Goal: Task Accomplishment & Management: Use online tool/utility

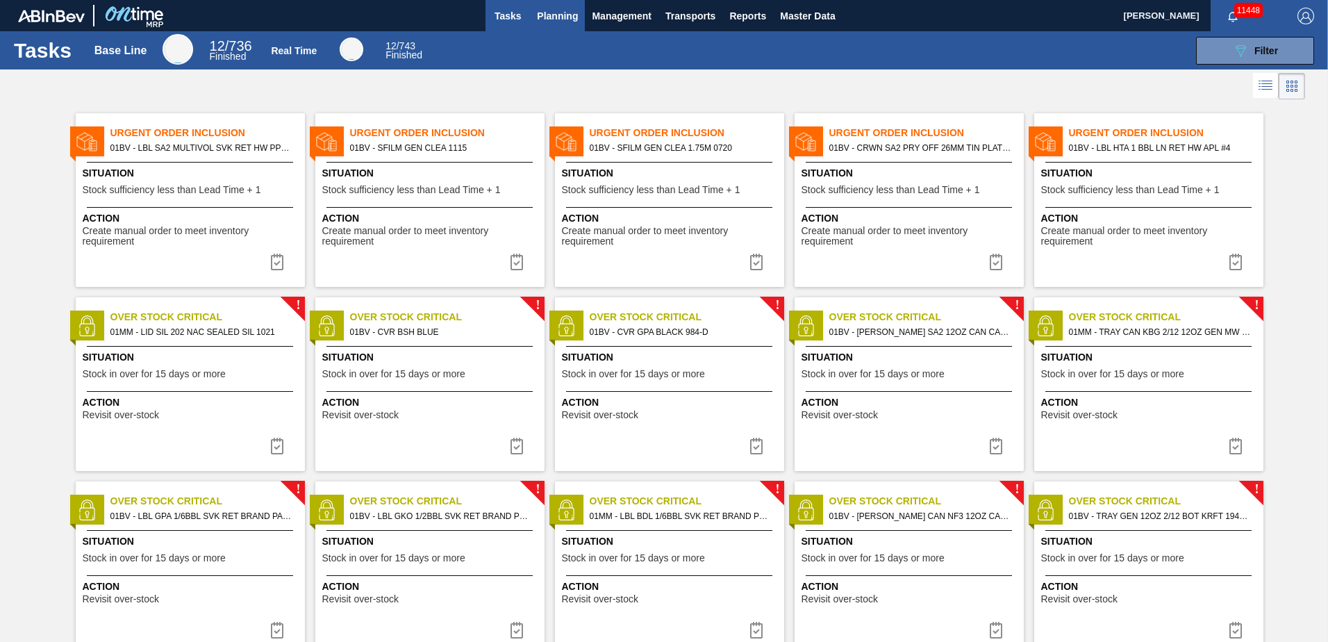
click at [563, 15] on span "Planning" at bounding box center [557, 16] width 41 height 17
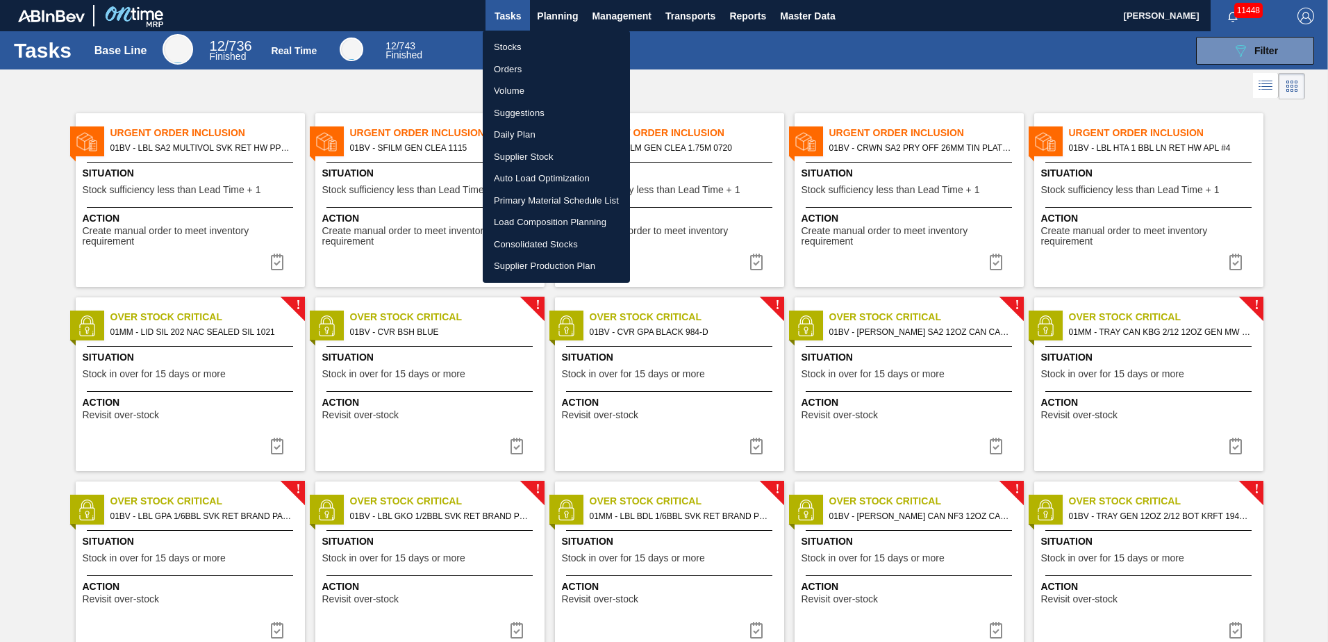
click at [534, 217] on li "Load Composition Planning" at bounding box center [556, 222] width 147 height 22
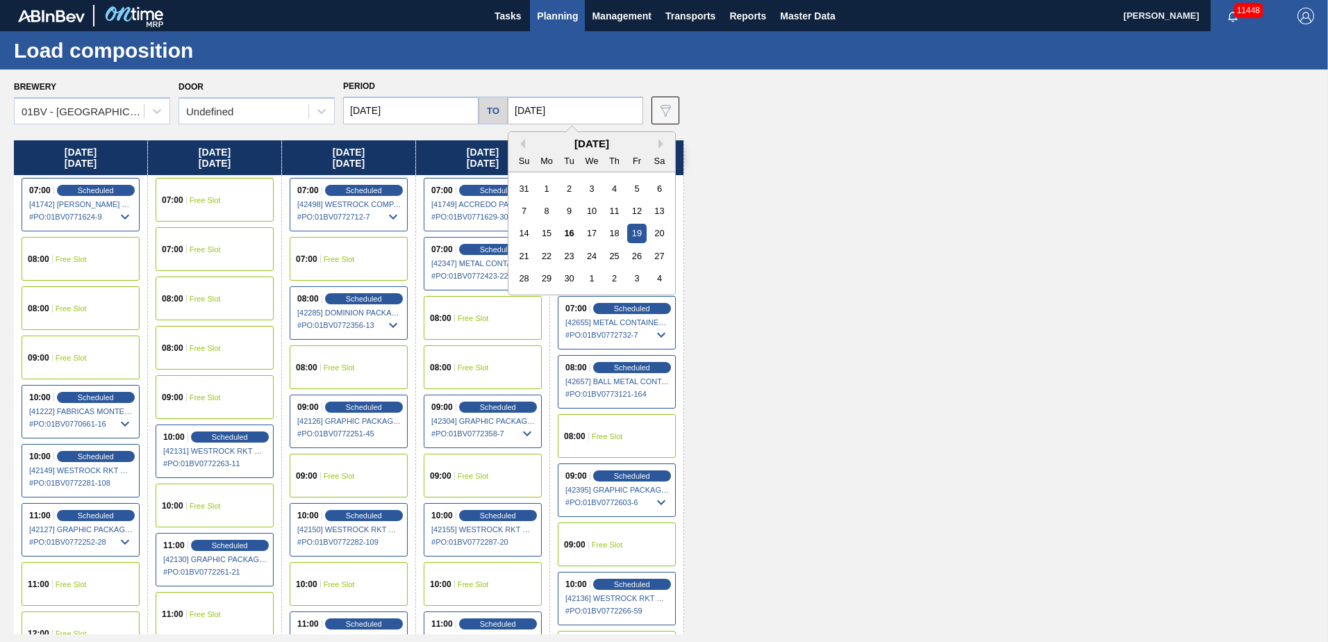
click at [589, 113] on input "[DATE]" at bounding box center [575, 111] width 135 height 28
click at [632, 252] on div "26" at bounding box center [636, 256] width 19 height 19
type input "[DATE]"
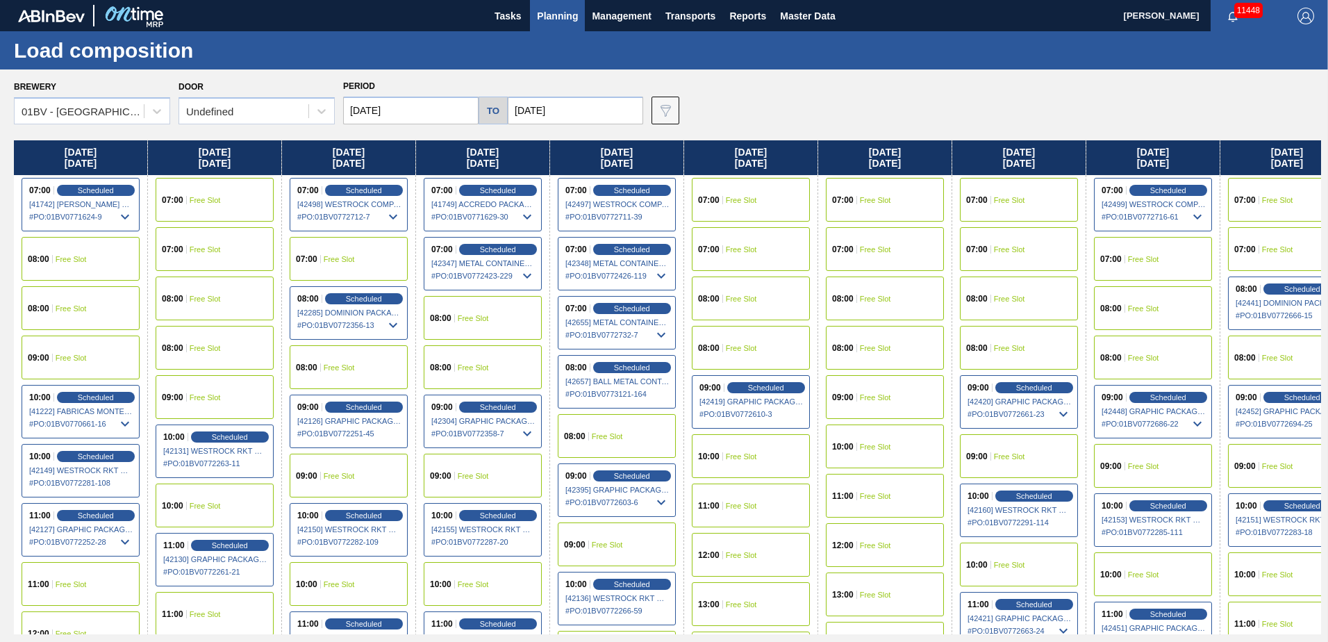
click at [411, 111] on input "[DATE]" at bounding box center [410, 111] width 135 height 28
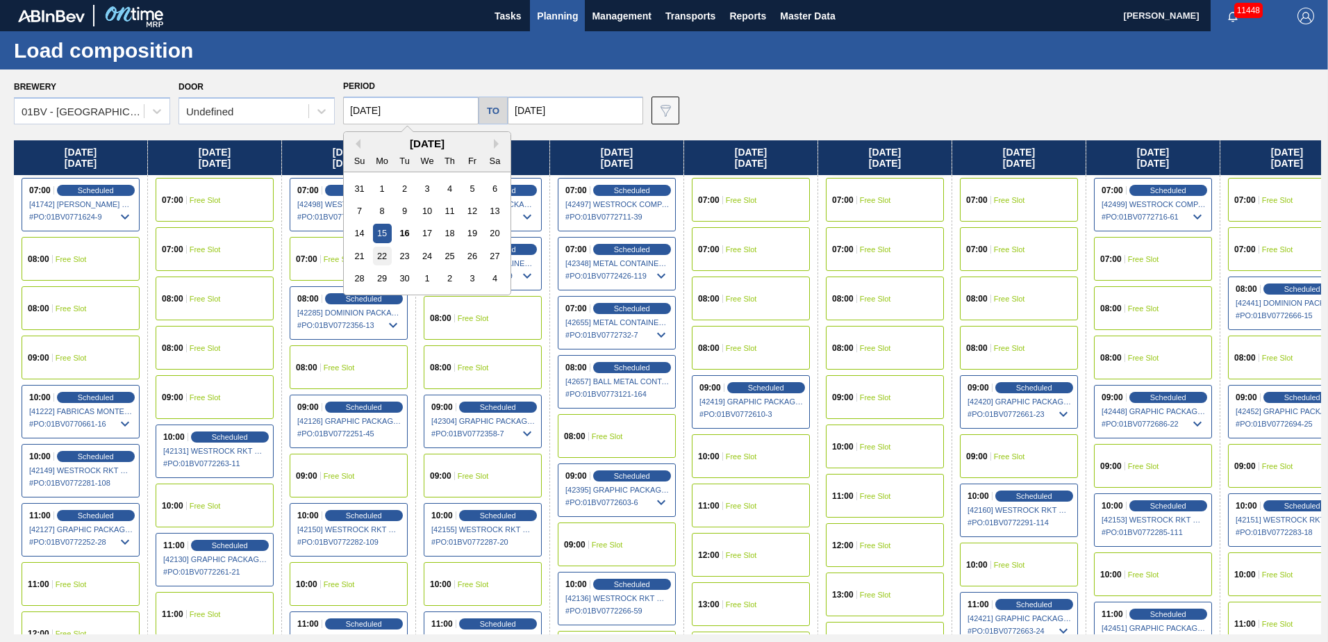
click at [380, 255] on div "22" at bounding box center [382, 256] width 19 height 19
type input "[DATE]"
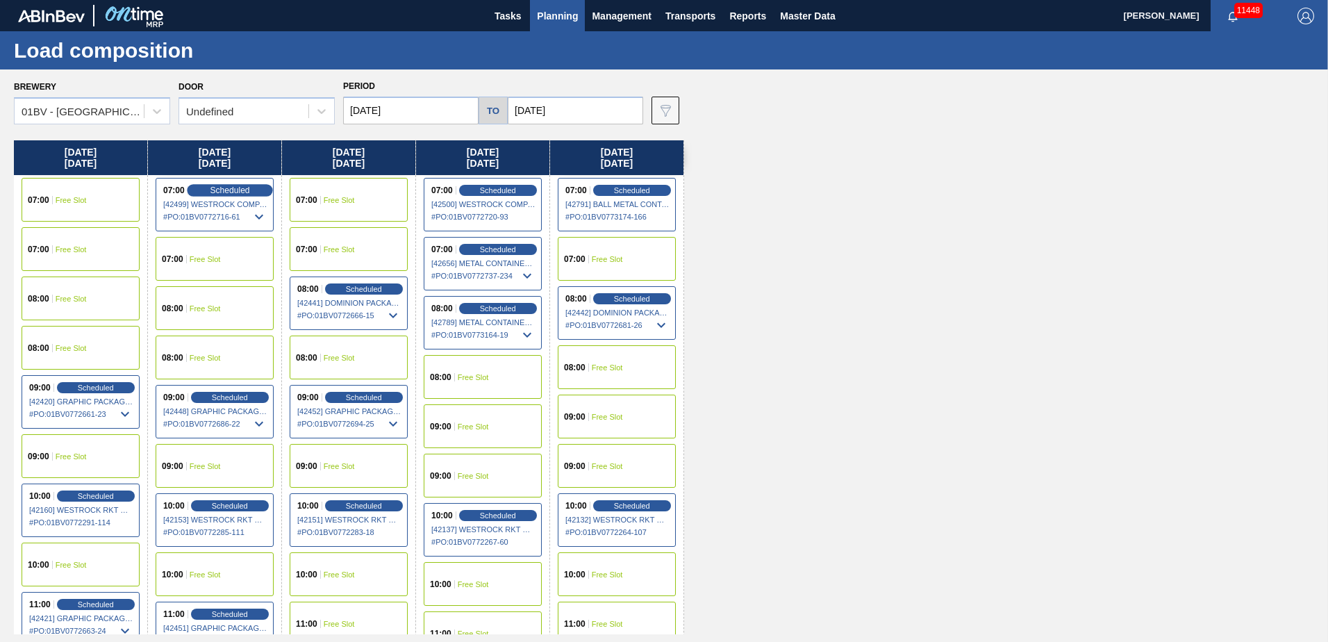
click at [214, 193] on span "Scheduled" at bounding box center [230, 190] width 40 height 9
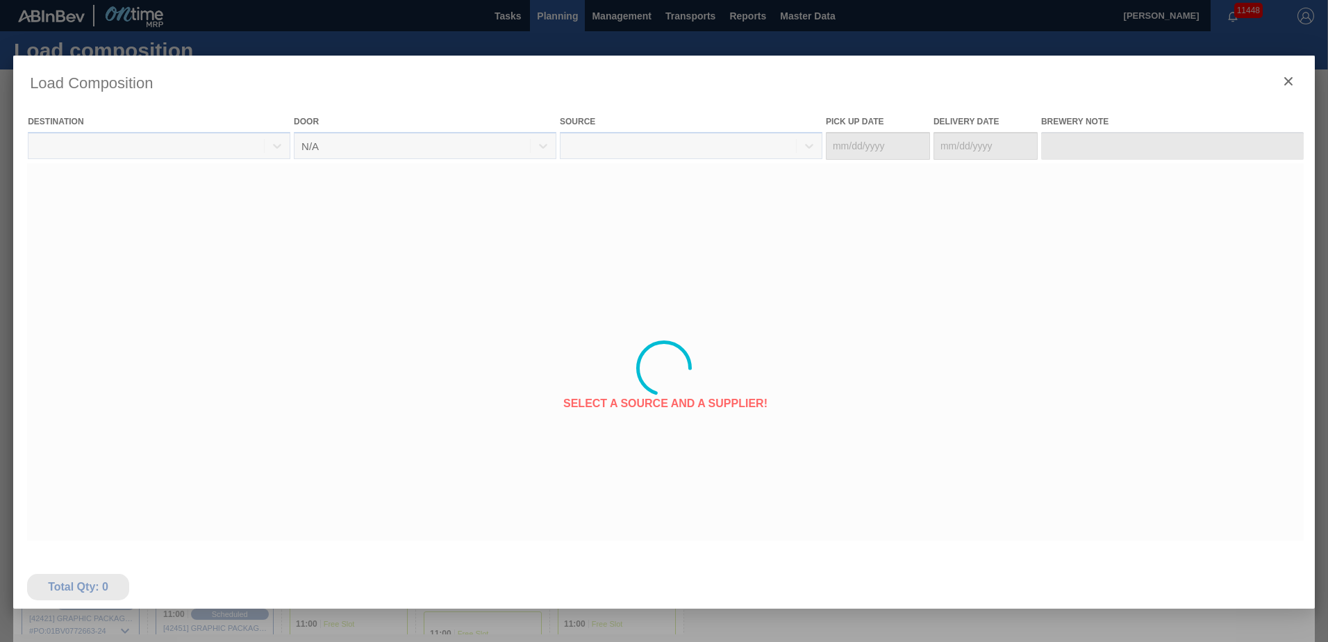
type Date "[DATE]"
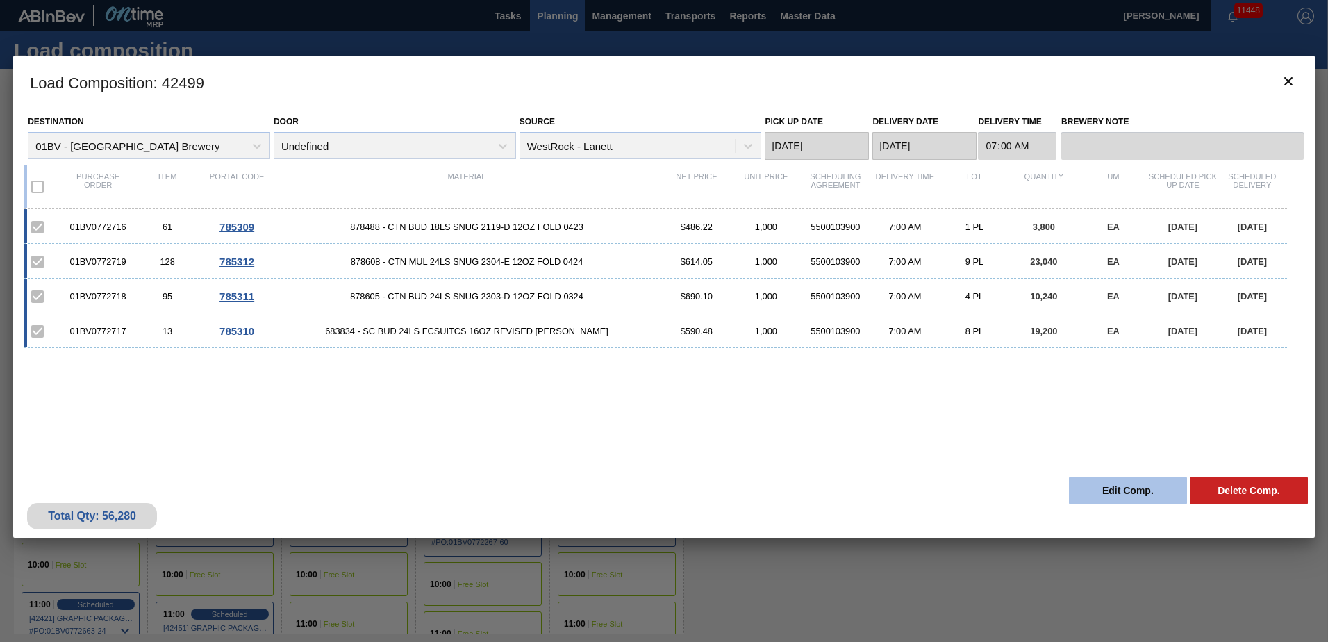
click at [1108, 488] on button "Edit Comp." at bounding box center [1128, 491] width 118 height 28
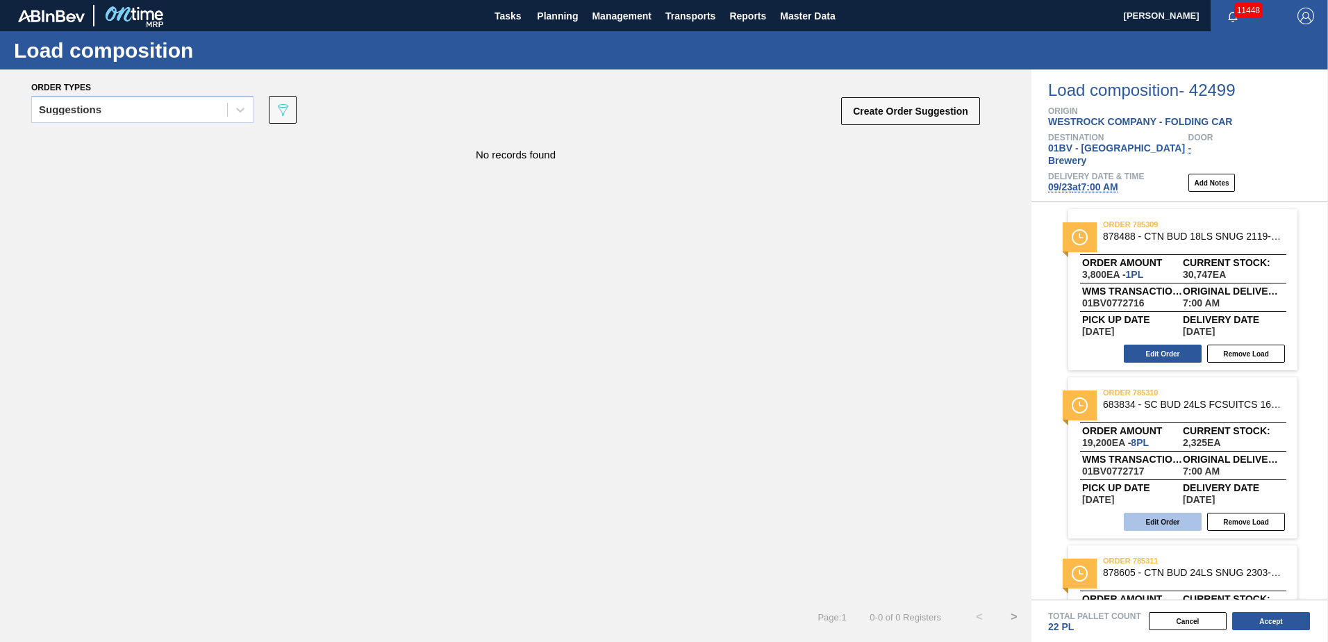
click at [1158, 513] on button "Edit Order" at bounding box center [1163, 522] width 78 height 18
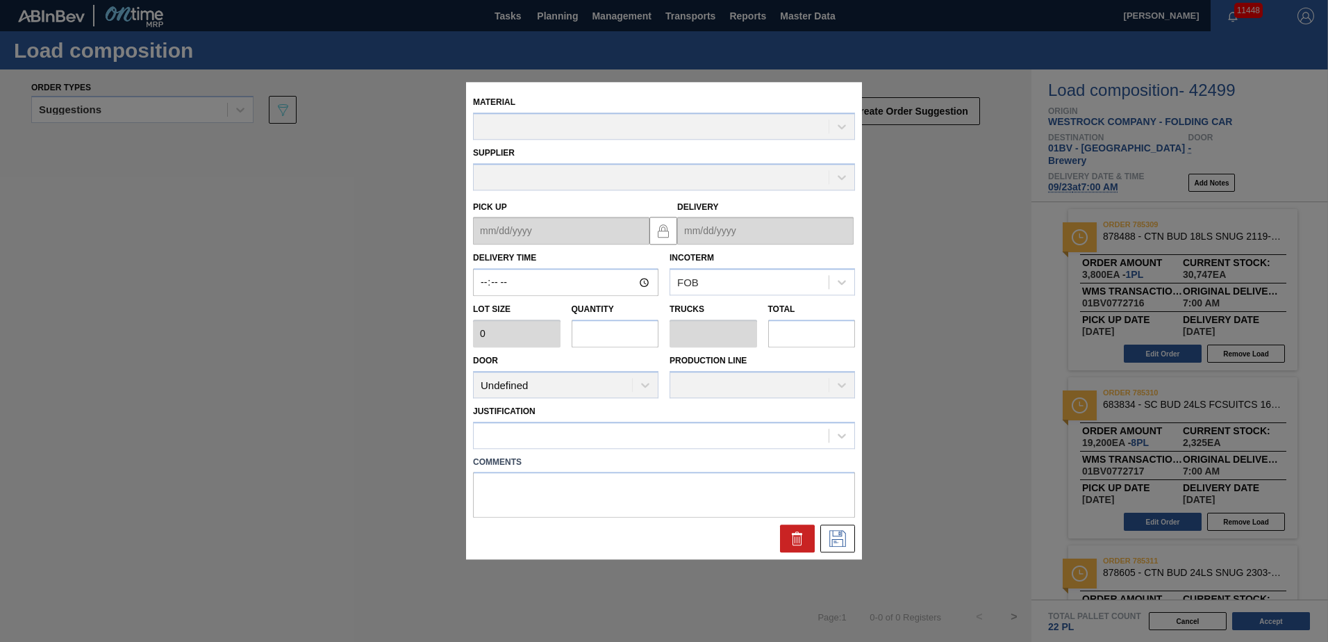
type input "07:00:00"
type input "2,400"
type input "8"
type input "0.308"
type input "19,200"
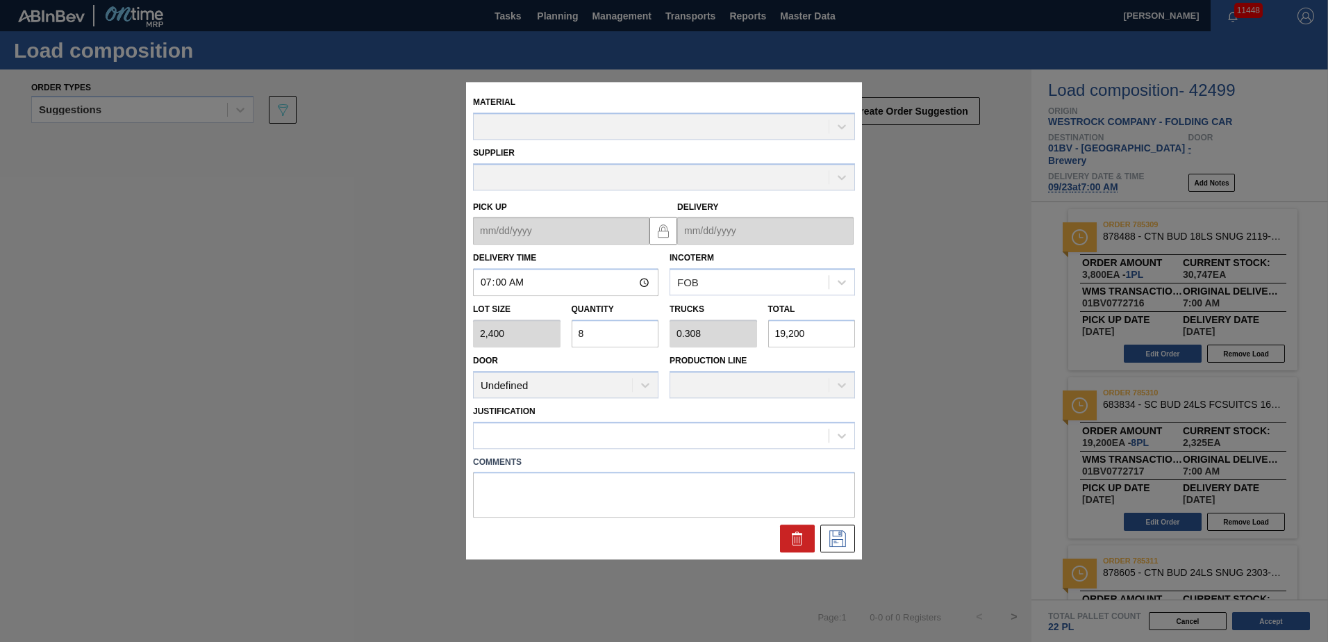
type up "[DATE]"
type input "[DATE]"
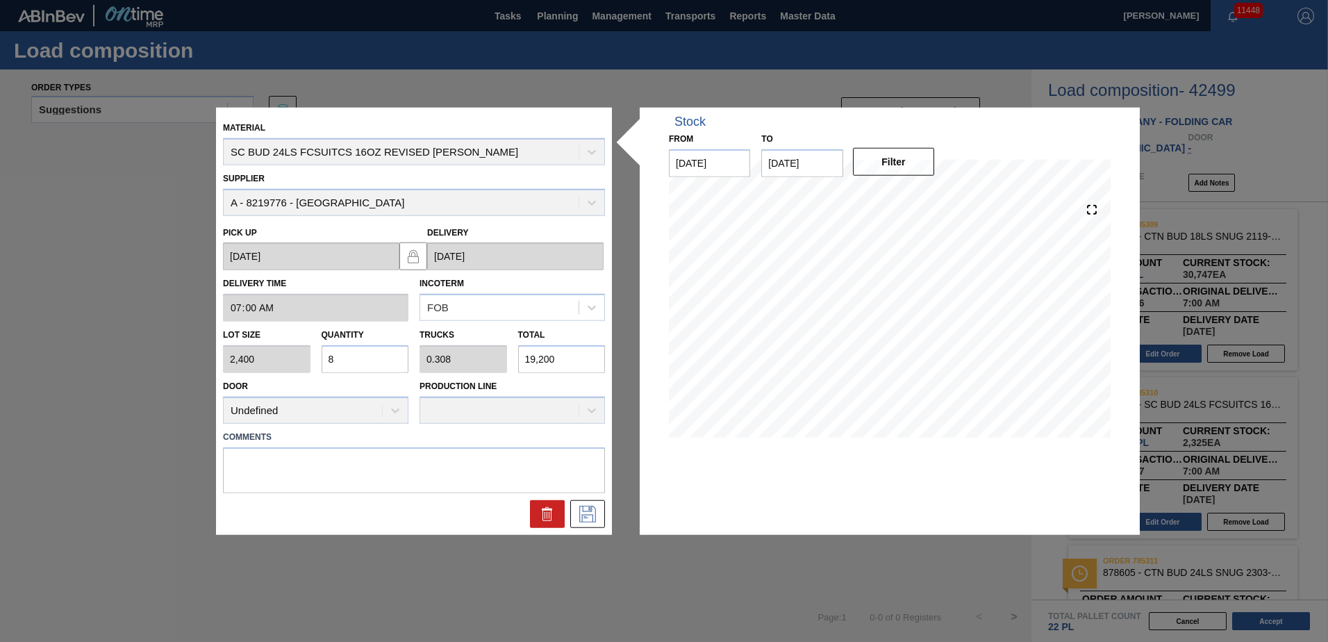
drag, startPoint x: 347, startPoint y: 357, endPoint x: 317, endPoint y: 361, distance: 30.8
click at [317, 361] on div "Quantity 8" at bounding box center [365, 349] width 99 height 48
type input "0"
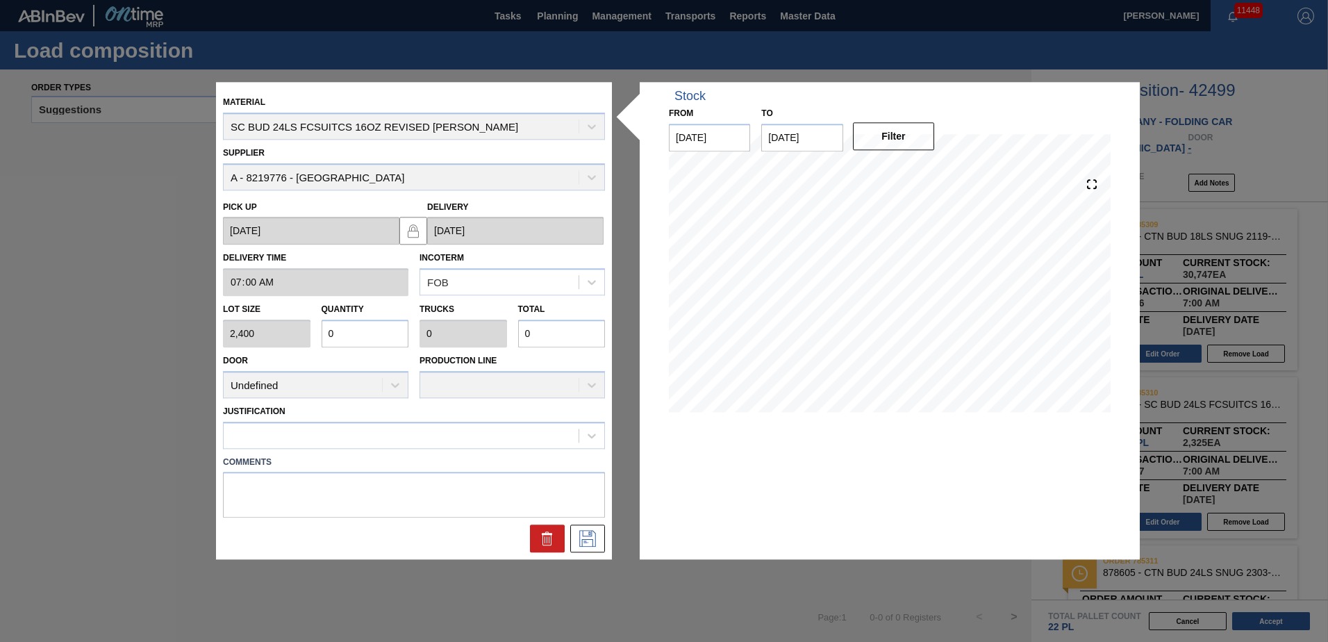
type input "0.001"
type input "2"
type input "0.009"
type input "21"
type input "0.09"
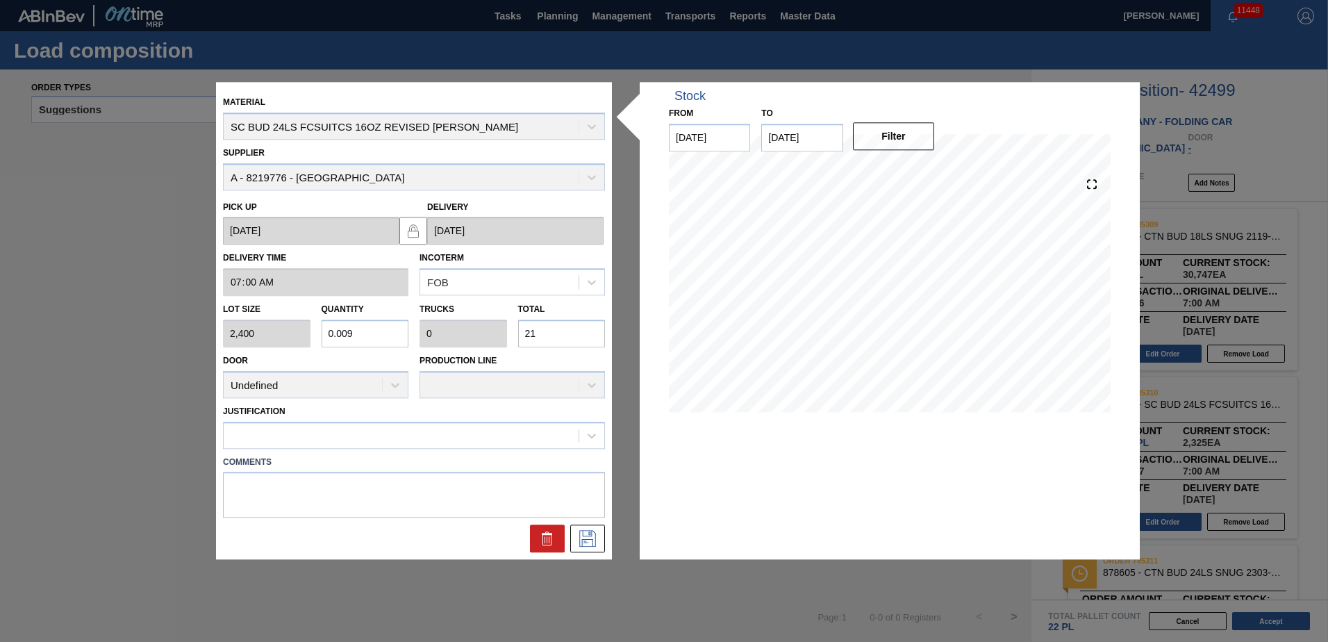
type input "0.003"
type input "215"
type input "0.897"
type input "0.034"
type input "2,152"
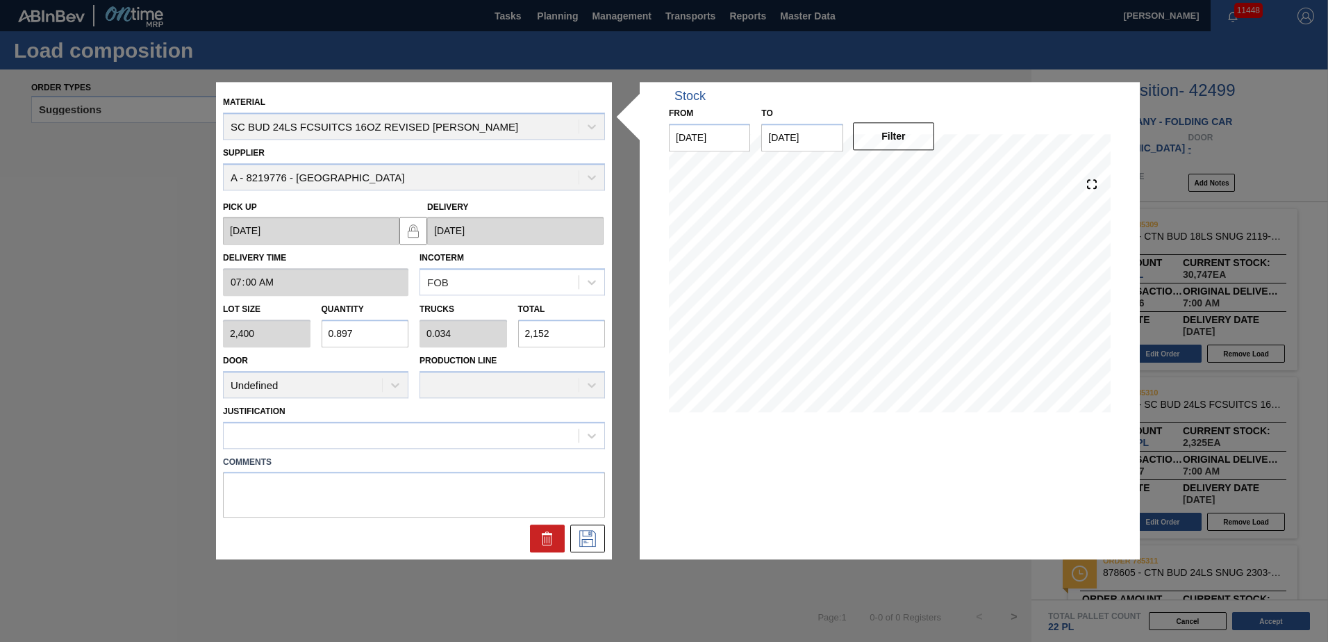
type input "8.969"
type input "0.345"
type input "21,525"
click at [593, 543] on icon at bounding box center [587, 539] width 17 height 17
click at [594, 438] on icon at bounding box center [592, 436] width 14 height 14
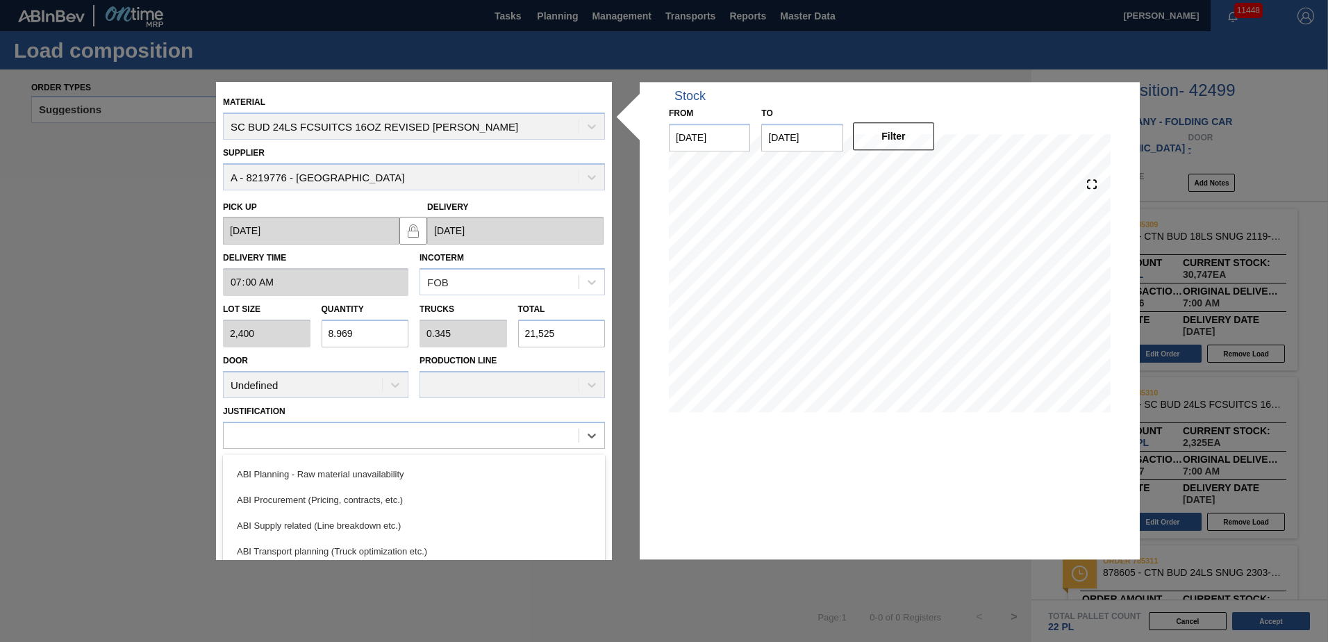
scroll to position [188, 0]
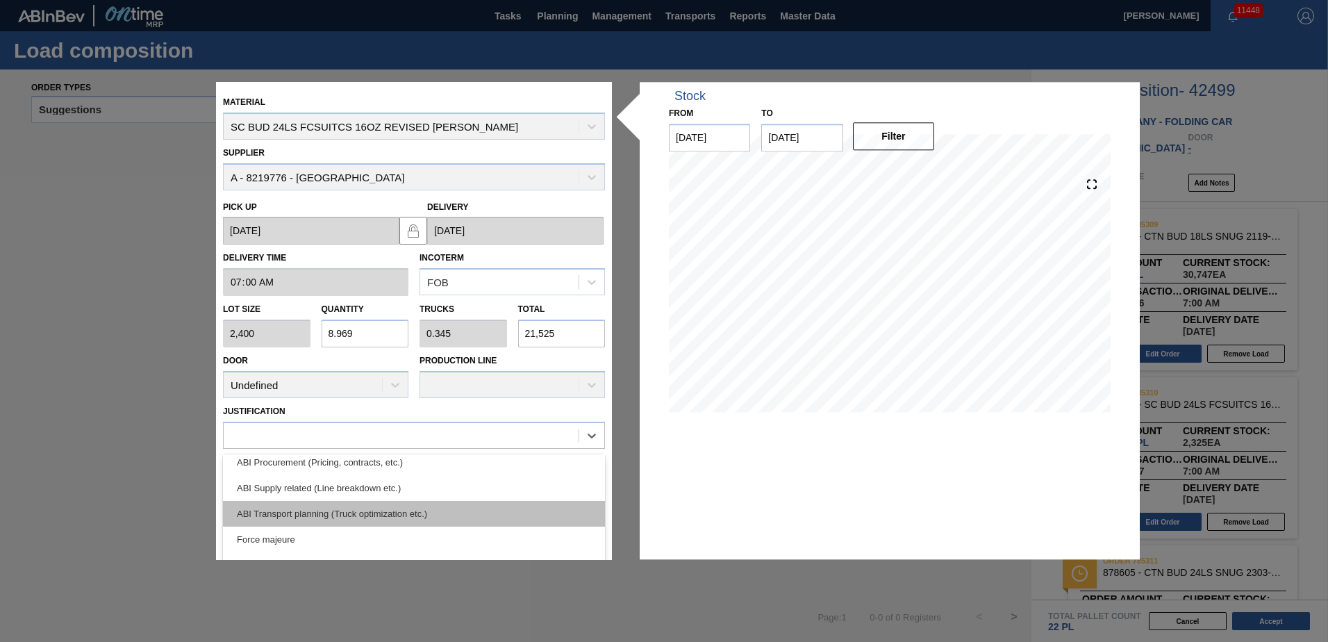
click at [320, 507] on div "ABI Transport planning (Truck optimization etc.)" at bounding box center [414, 514] width 382 height 26
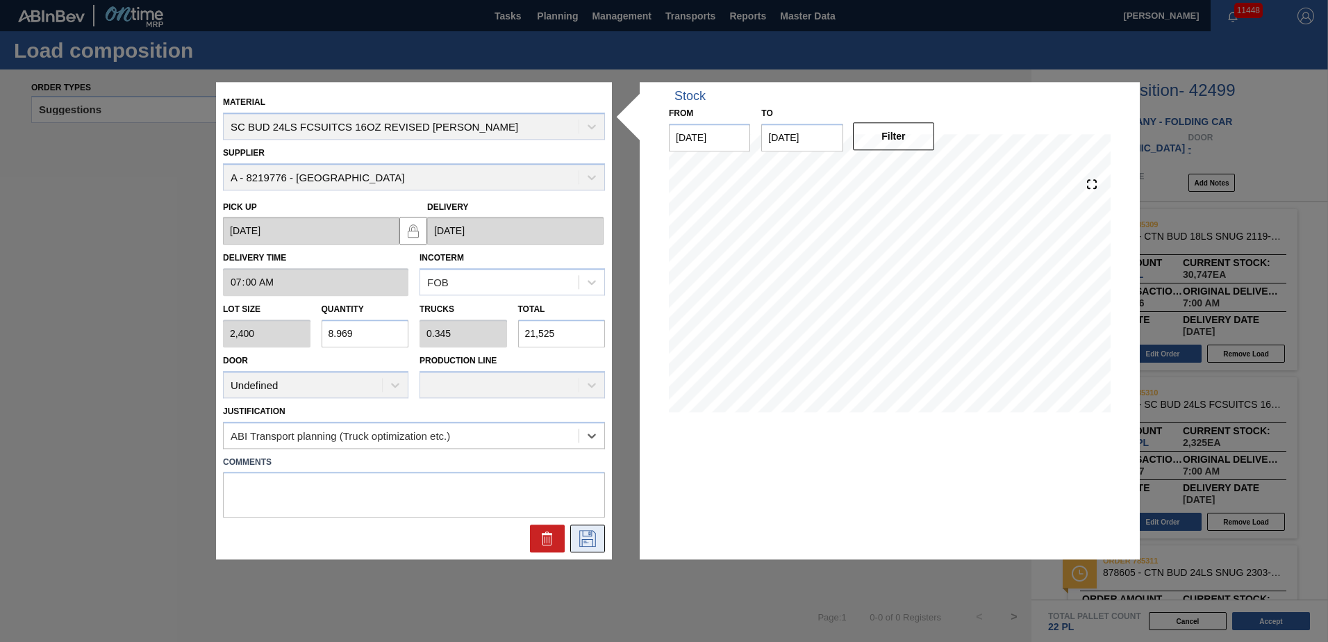
click at [593, 534] on icon at bounding box center [588, 539] width 22 height 17
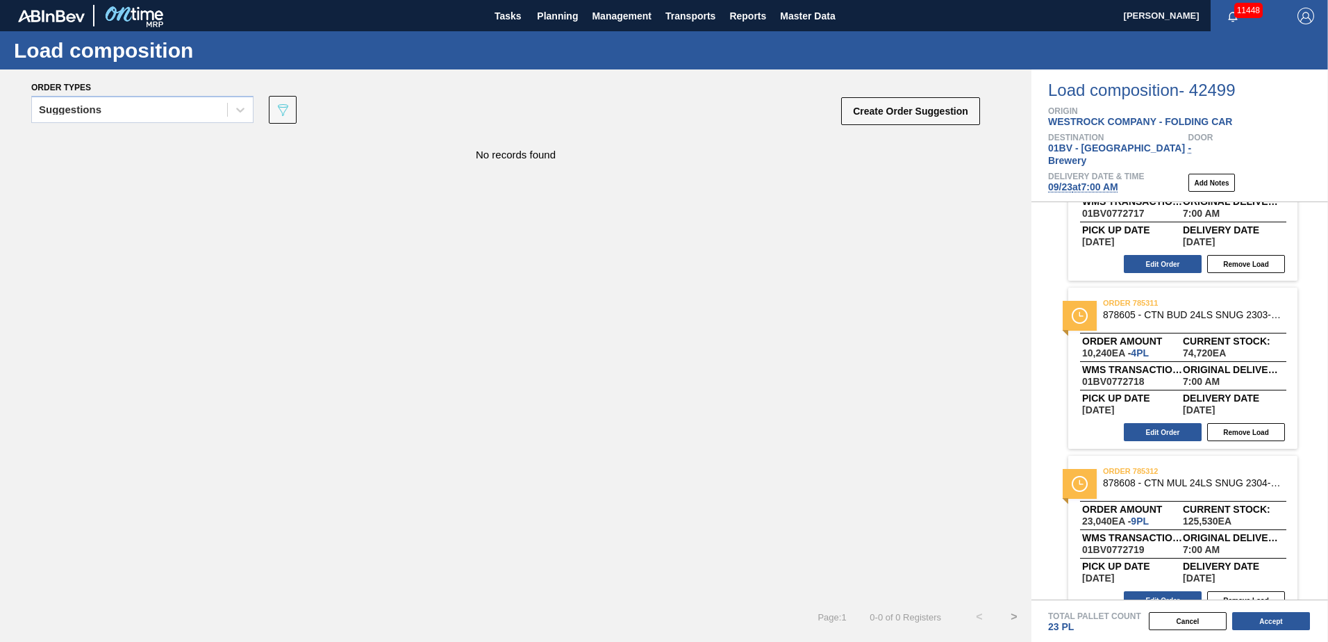
scroll to position [270, 0]
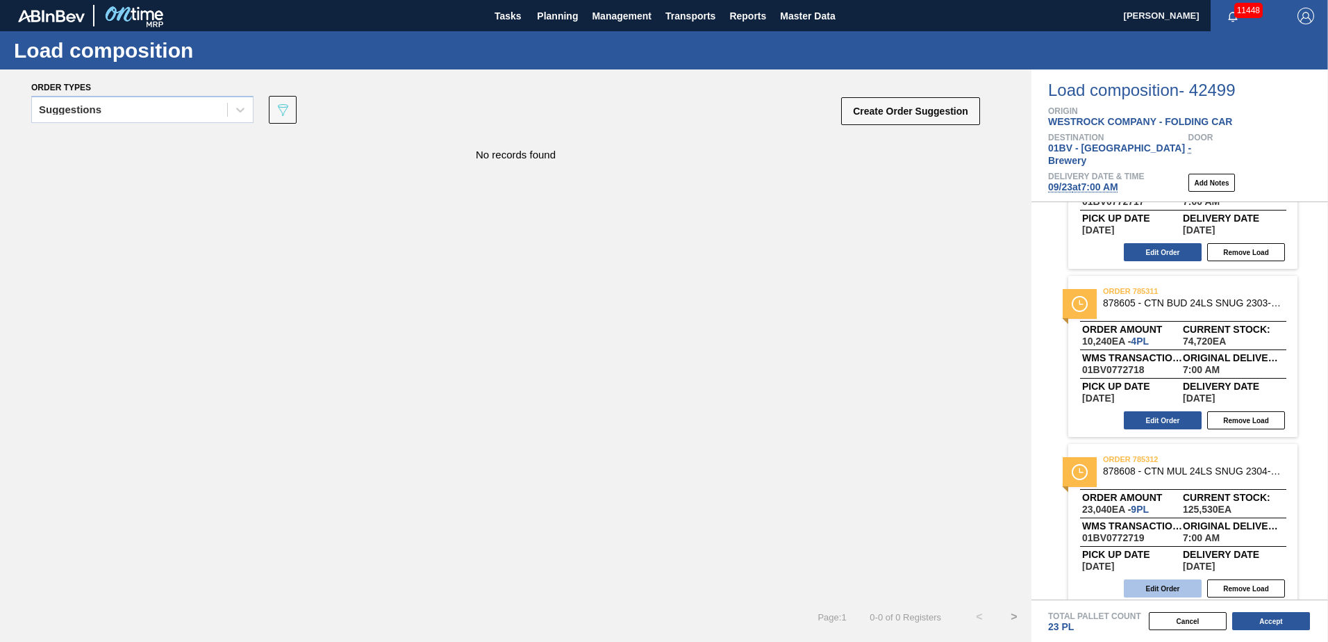
click at [1148, 579] on button "Edit Order" at bounding box center [1163, 588] width 78 height 18
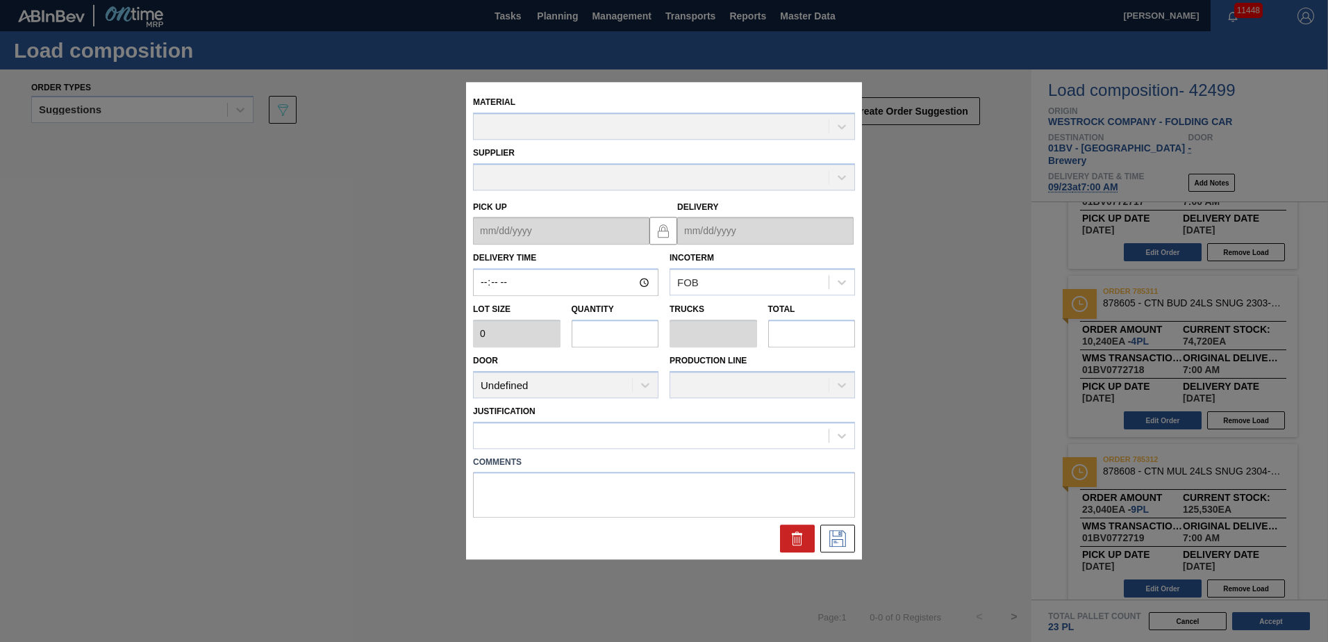
type input "07:00:00"
type input "2,560"
type input "9"
type input "0.346"
type input "23,040"
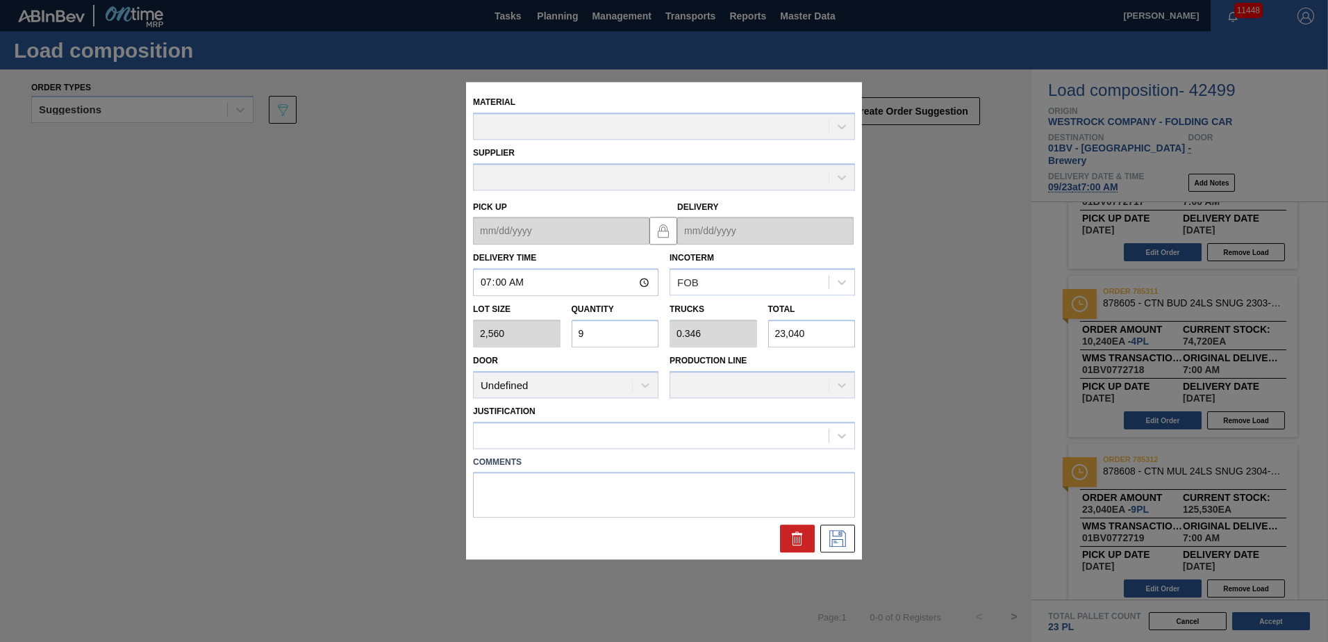
type up "[DATE]"
type input "[DATE]"
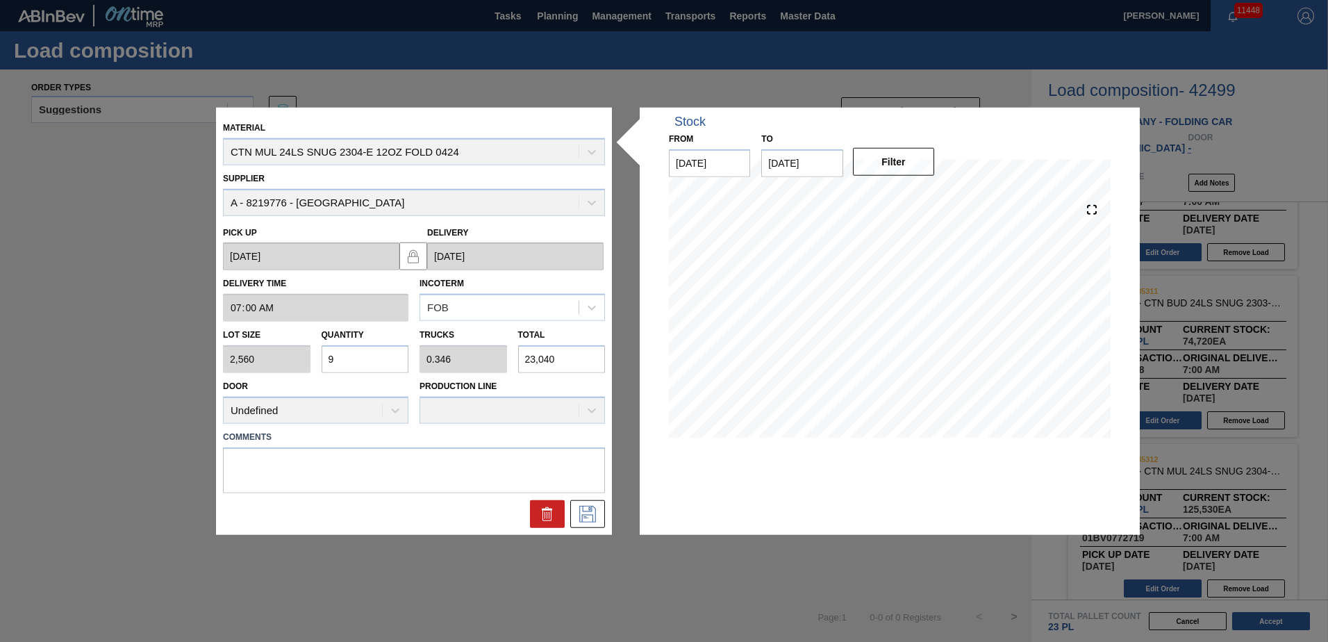
click at [355, 359] on input "9" at bounding box center [366, 359] width 88 height 28
type input "0"
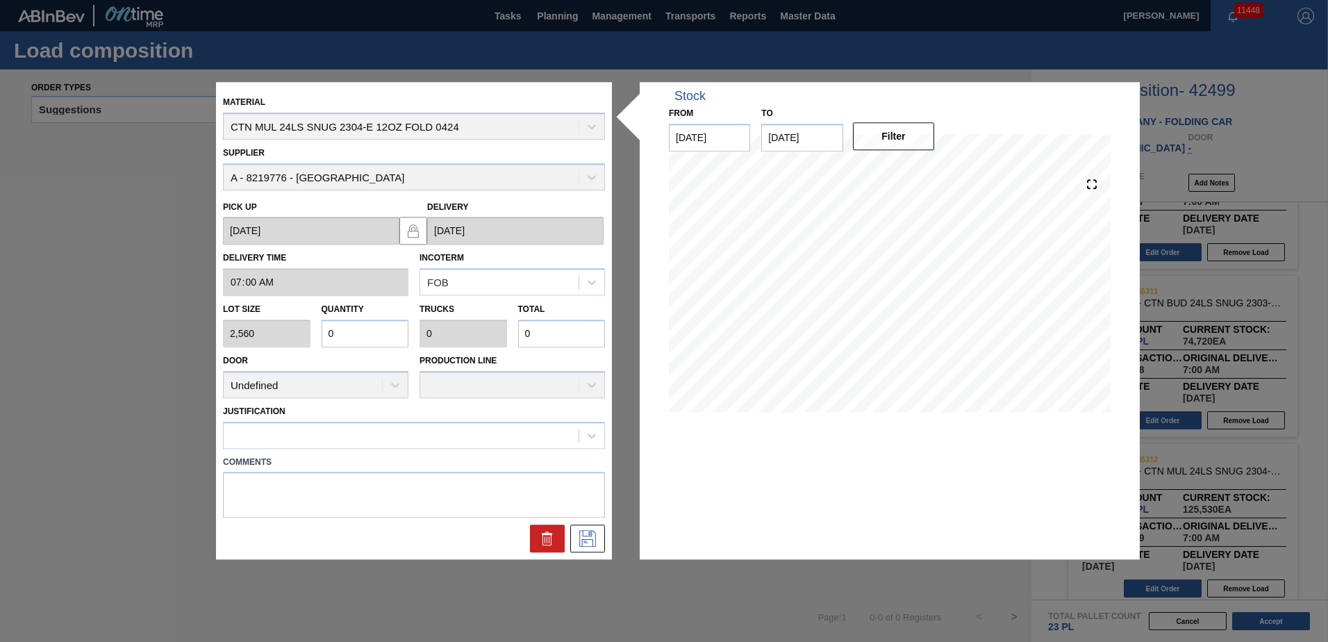
type input "0.001"
type input "2"
type input "0.01"
type input "25"
type input "0.098"
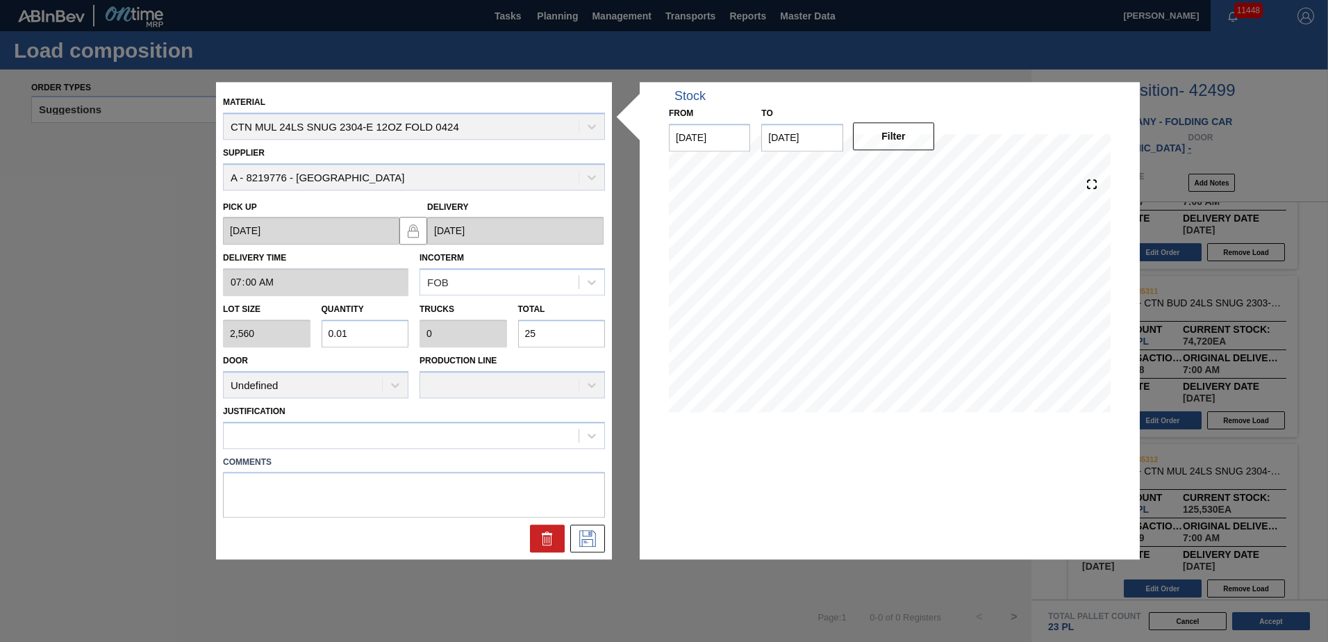
type input "0.004"
type input "252"
type input "0.988"
type input "0.038"
type input "2,528"
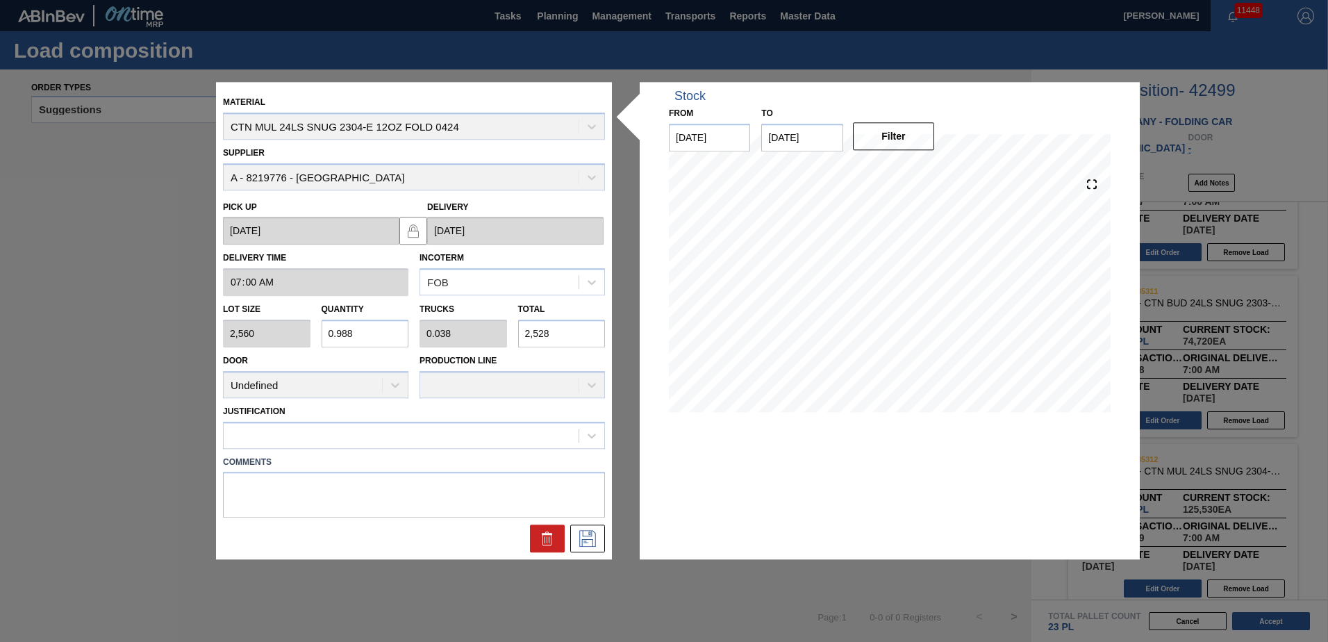
type input "9.875"
type input "0.38"
type input "25,280"
click at [591, 436] on icon at bounding box center [592, 436] width 14 height 14
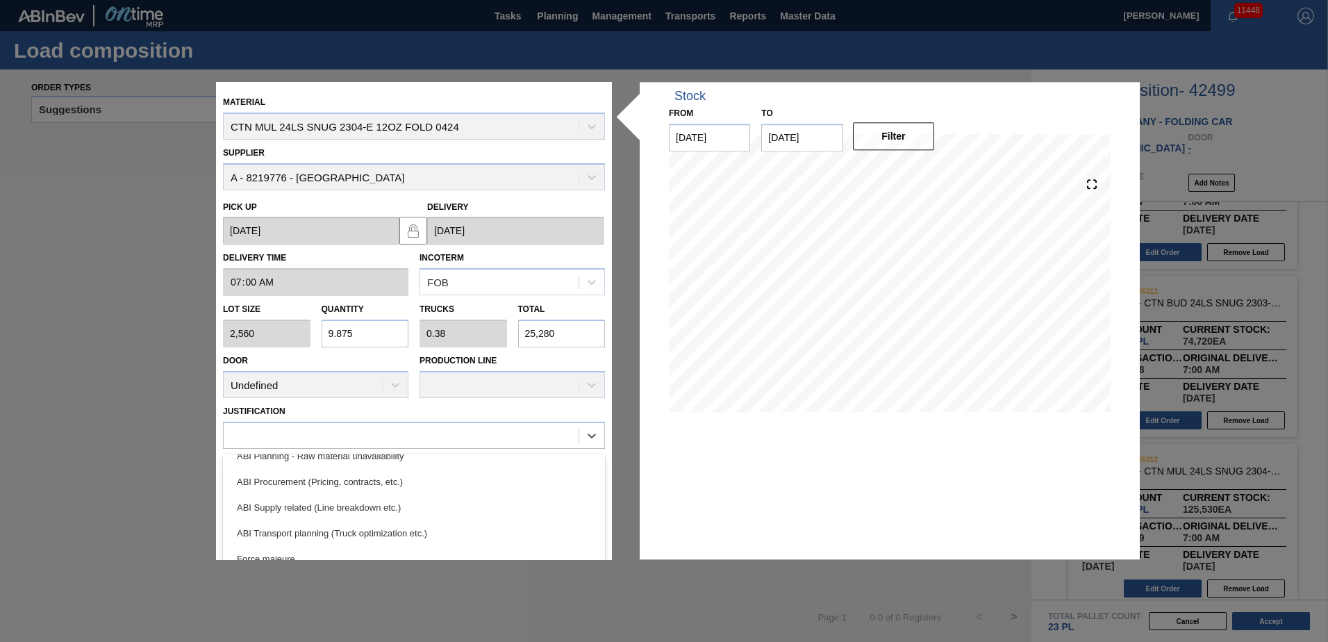
scroll to position [183, 0]
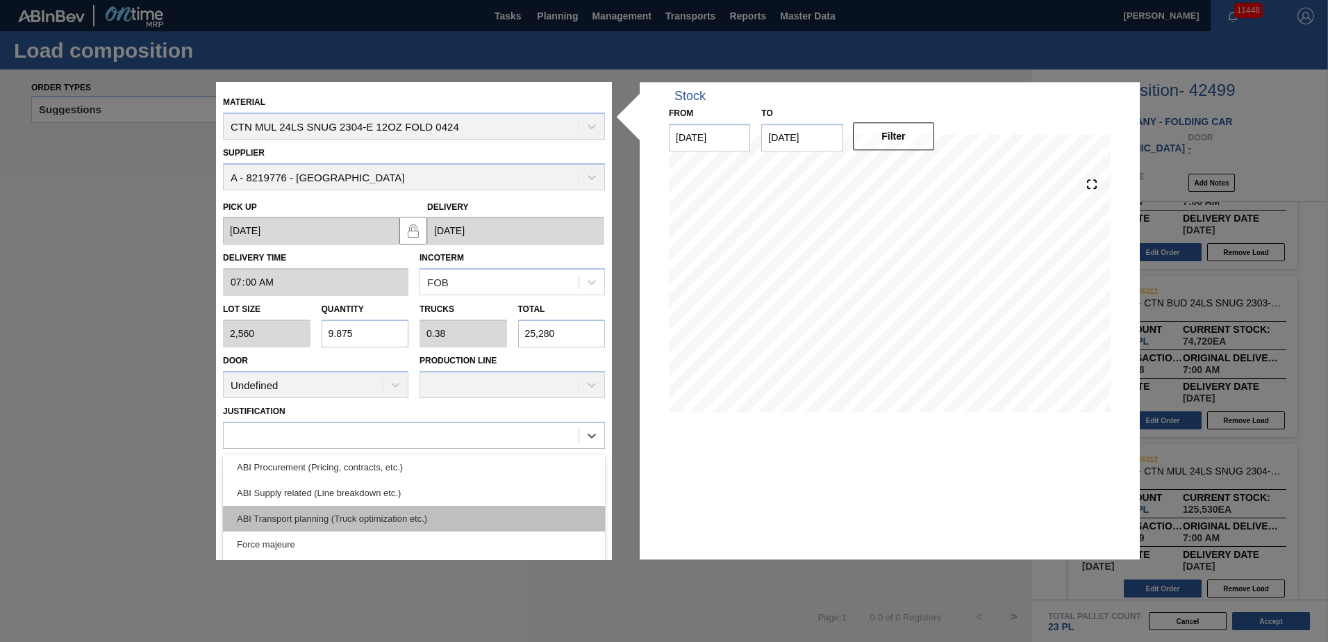
click at [309, 521] on div "ABI Transport planning (Truck optimization etc.)" at bounding box center [414, 519] width 382 height 26
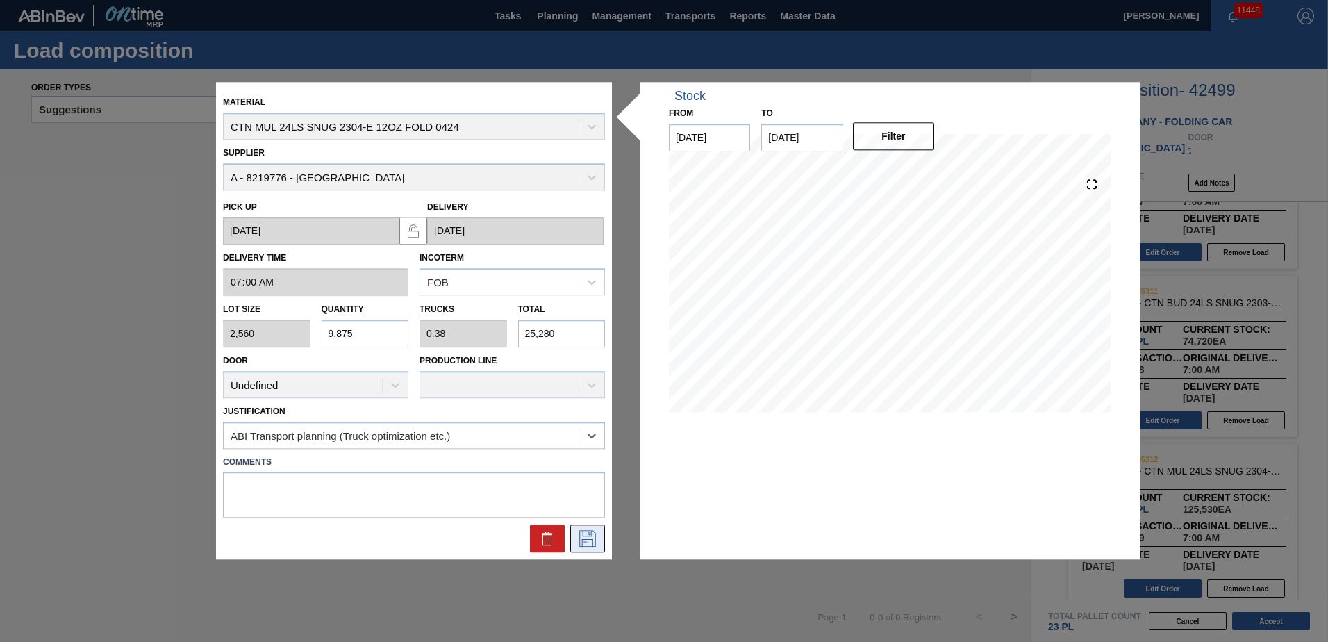
click at [584, 537] on icon at bounding box center [588, 539] width 22 height 17
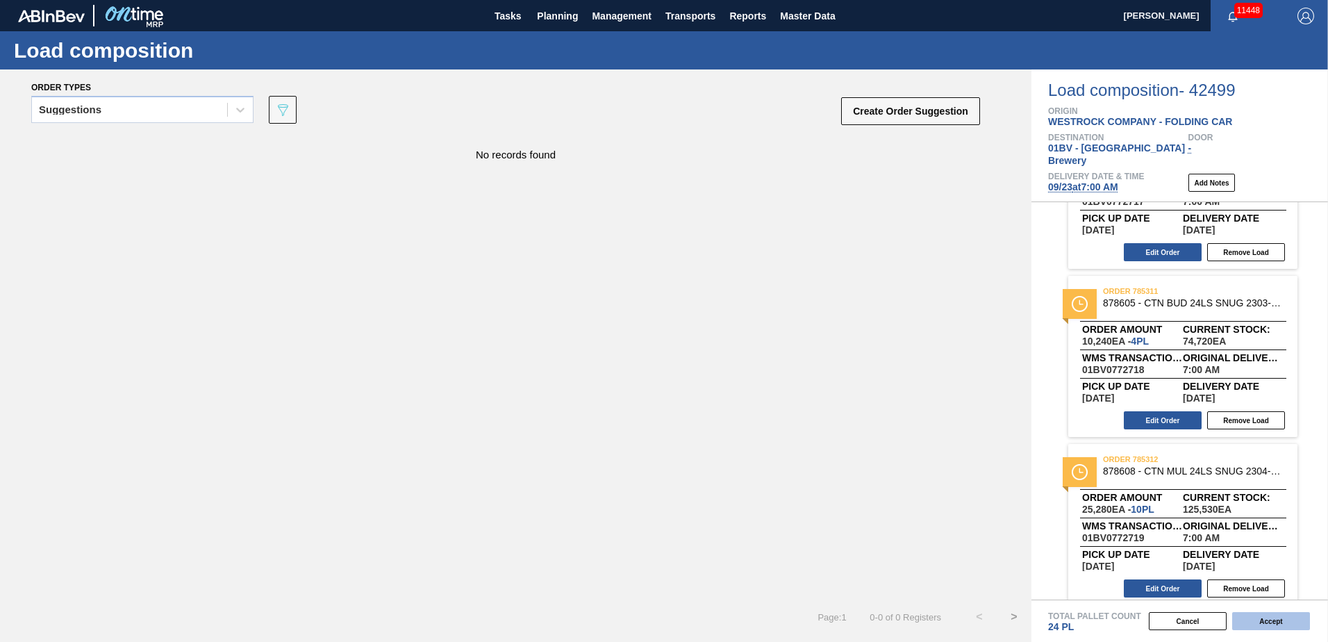
click at [1274, 617] on button "Accept" at bounding box center [1272, 621] width 78 height 18
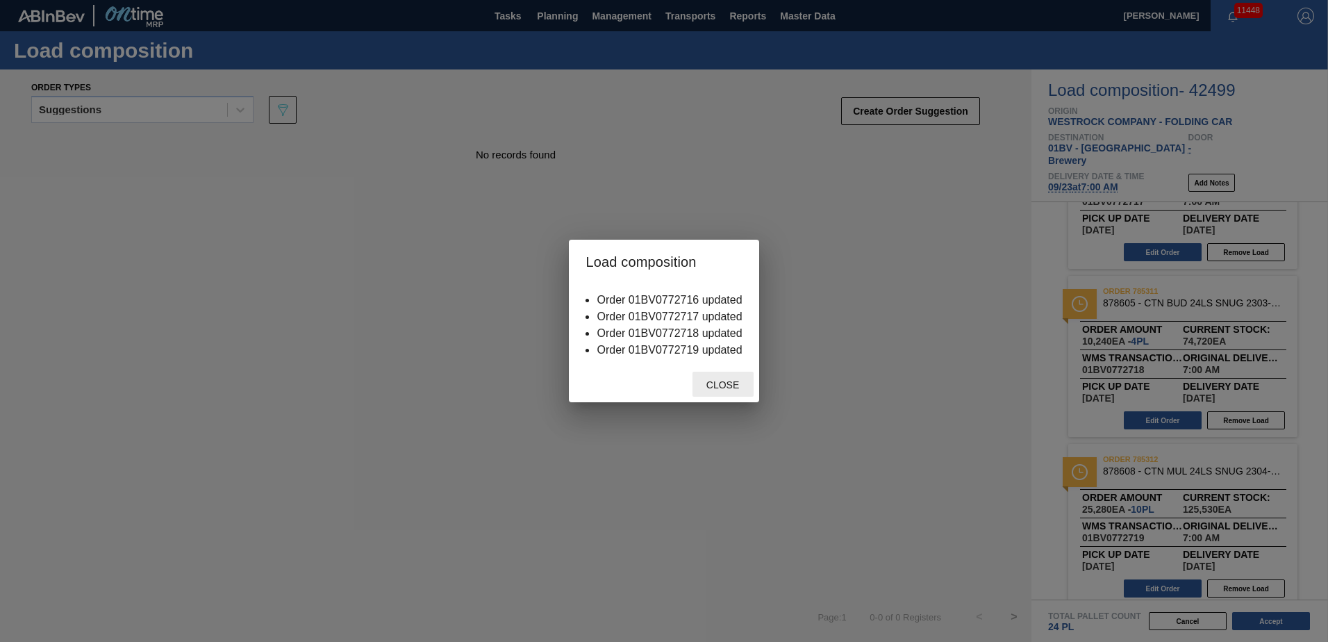
click at [731, 385] on span "Close" at bounding box center [723, 384] width 55 height 11
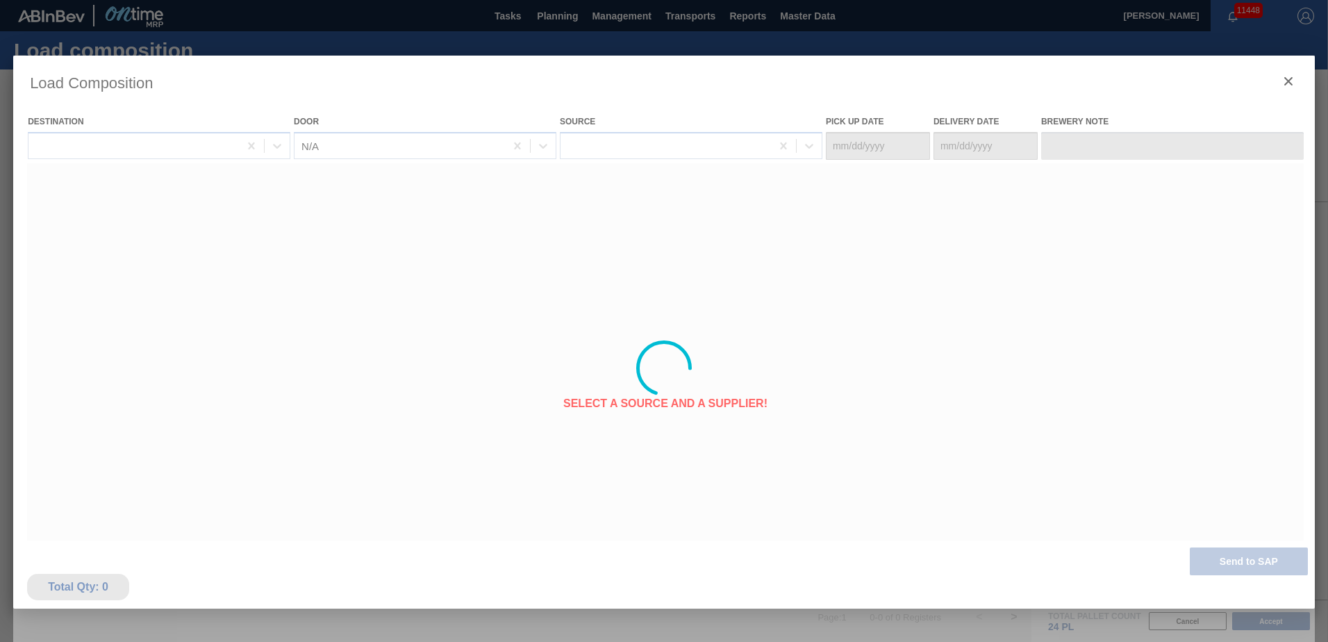
type Date "[DATE]"
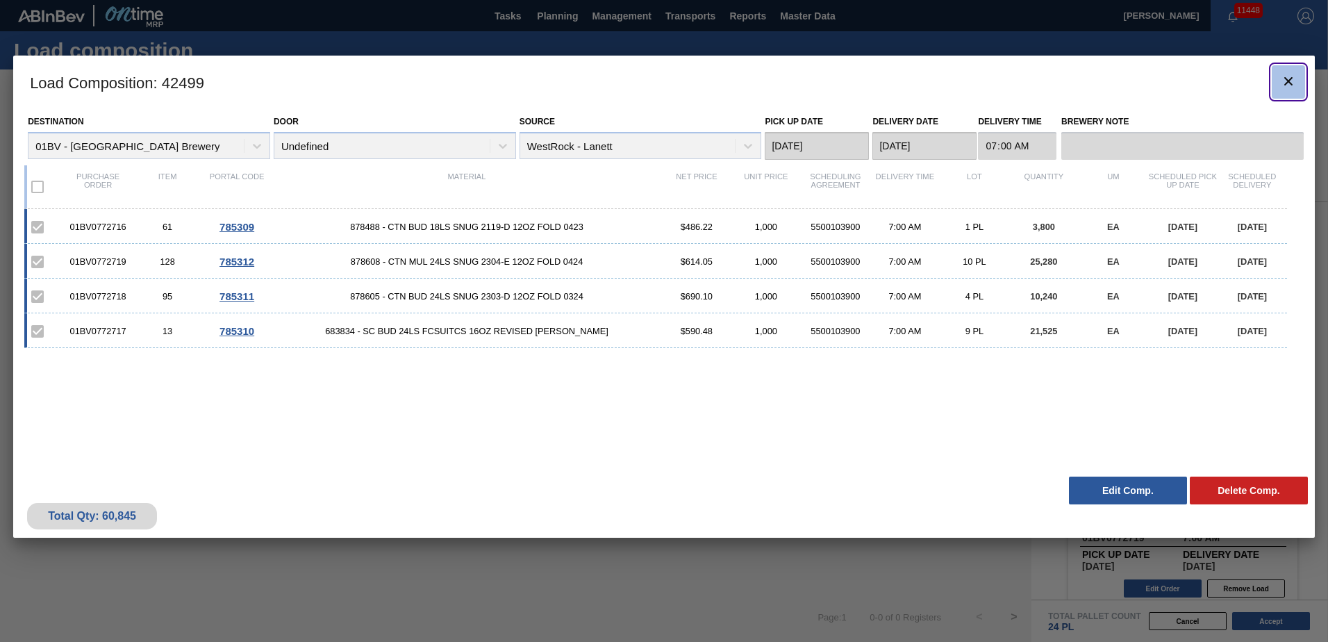
click at [1289, 80] on icon "botão de ícone" at bounding box center [1289, 81] width 8 height 8
